Goal: Information Seeking & Learning: Understand process/instructions

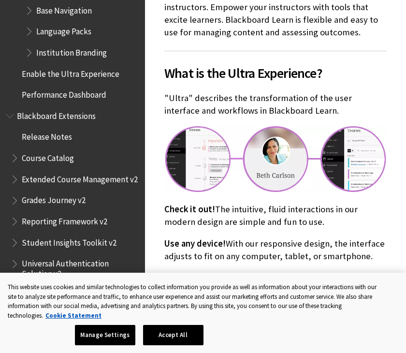
scroll to position [359, 0]
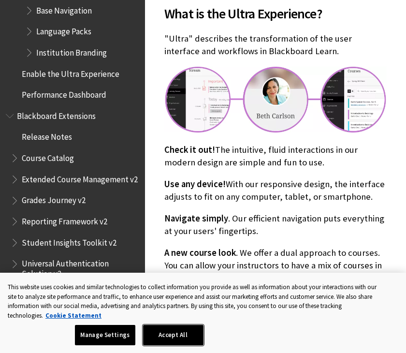
click at [179, 337] on button "Accept All" at bounding box center [173, 335] width 60 height 20
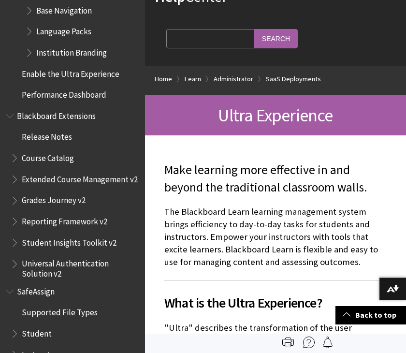
scroll to position [0, 0]
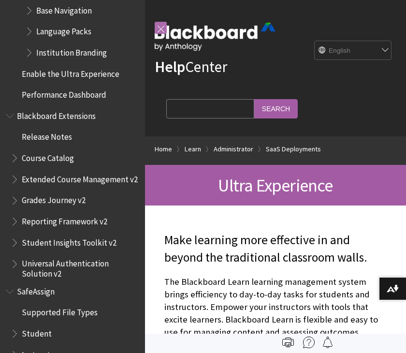
click at [155, 26] on link at bounding box center [161, 28] width 12 height 12
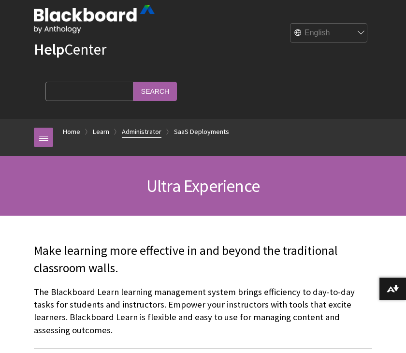
scroll to position [93, 0]
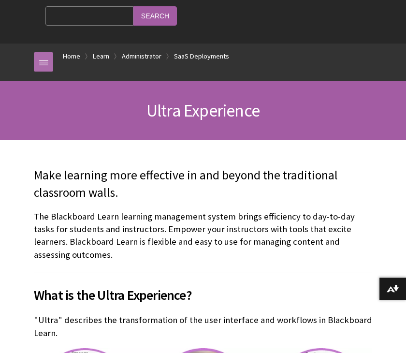
click at [42, 68] on link at bounding box center [43, 61] width 19 height 19
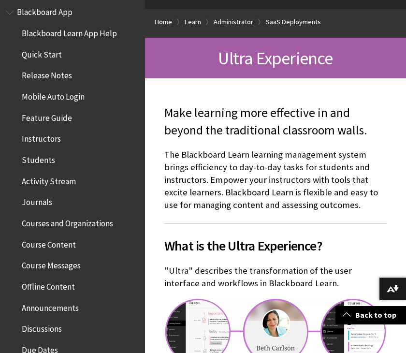
scroll to position [0, 0]
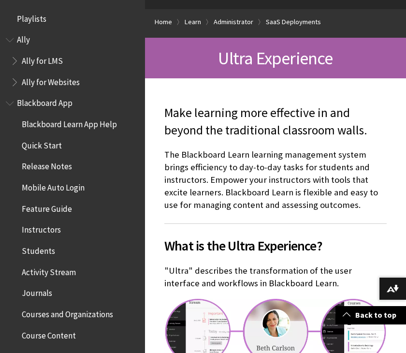
click at [12, 105] on span "Book outline for Blackboard App Help" at bounding box center [11, 101] width 10 height 12
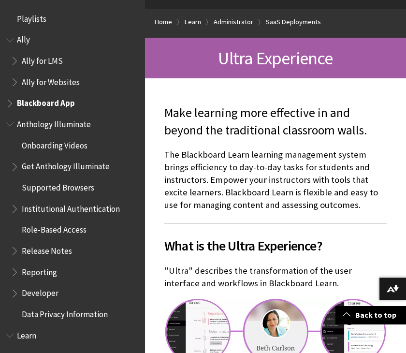
click at [15, 123] on span "Book outline for Anthology Illuminate" at bounding box center [11, 122] width 10 height 12
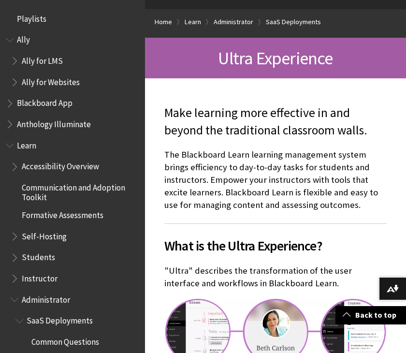
click at [11, 163] on span "Book outline for Blackboard Learn Help" at bounding box center [16, 165] width 10 height 12
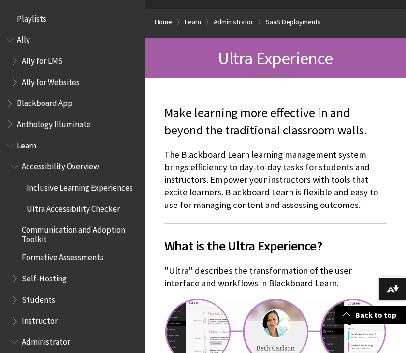
click at [9, 144] on span "Book outline for Blackboard Learn Help" at bounding box center [11, 143] width 10 height 12
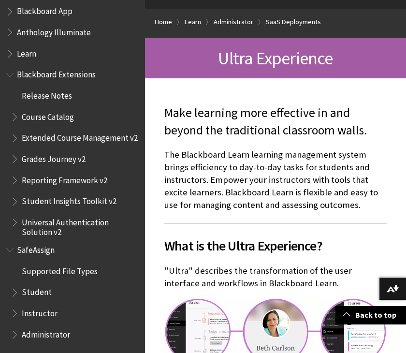
scroll to position [190, 0]
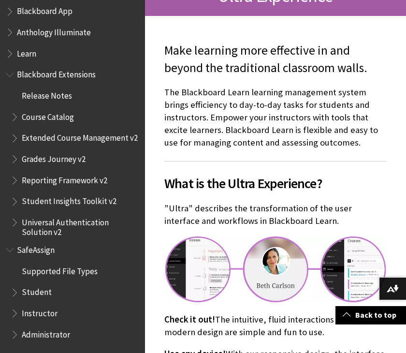
click at [33, 297] on span "Student" at bounding box center [37, 290] width 30 height 13
click at [34, 294] on span "Student" at bounding box center [37, 290] width 31 height 13
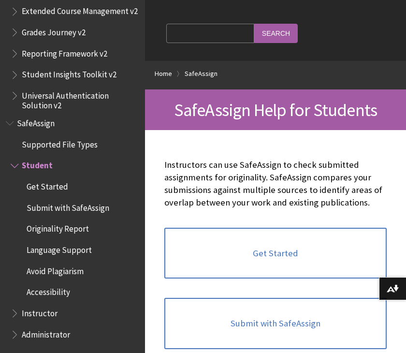
scroll to position [144, 0]
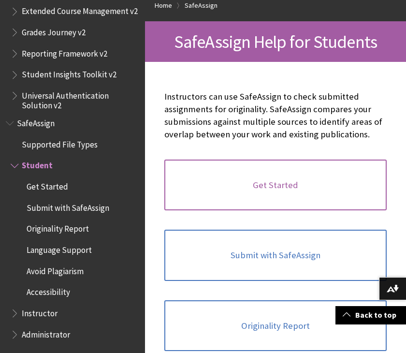
click at [225, 189] on link "Get Started" at bounding box center [275, 185] width 223 height 51
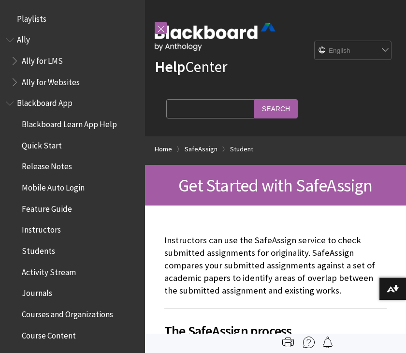
scroll to position [195, 0]
